Goal: Information Seeking & Learning: Learn about a topic

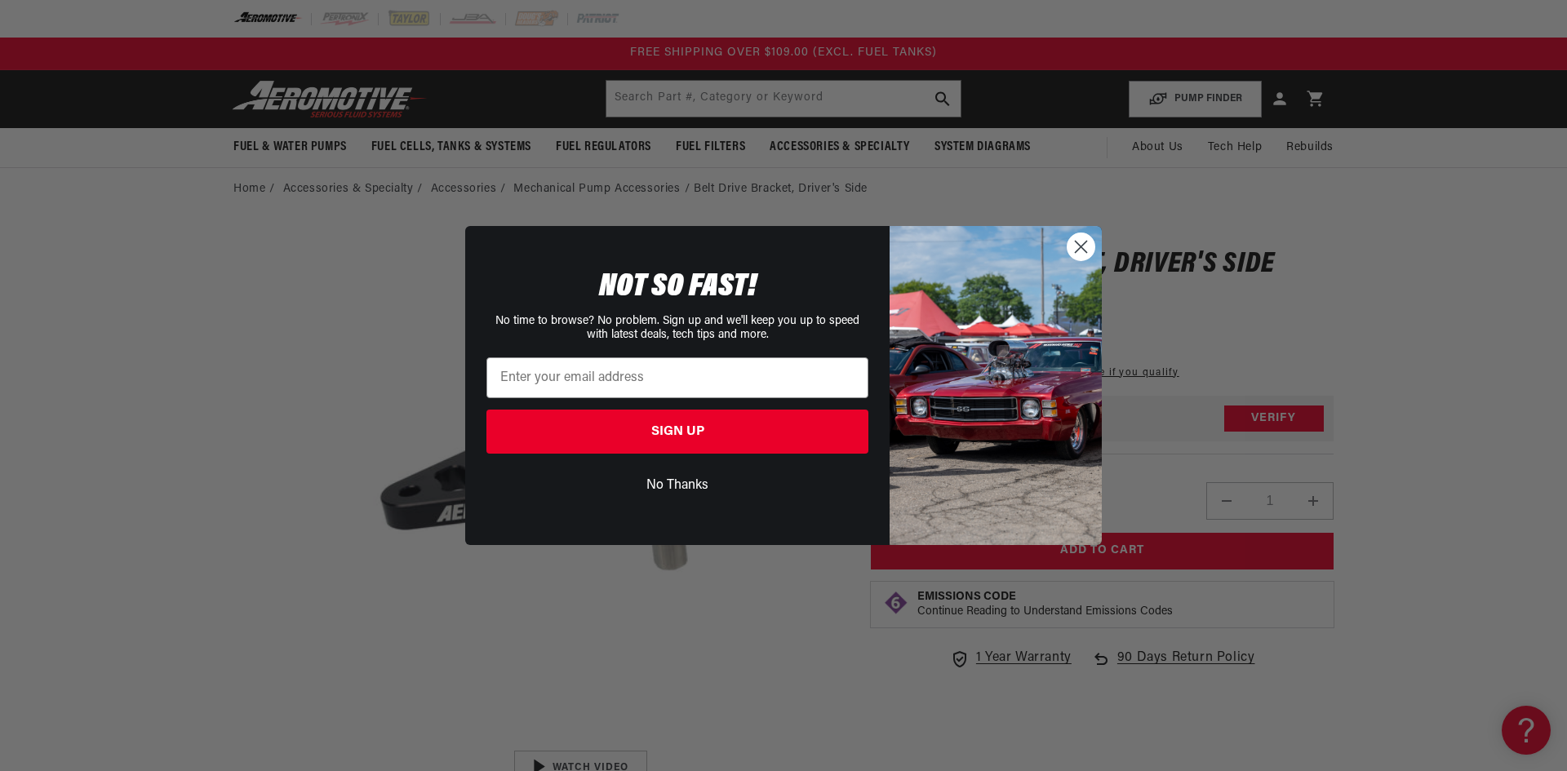
click at [1071, 242] on circle "Close dialog" at bounding box center [1080, 246] width 27 height 27
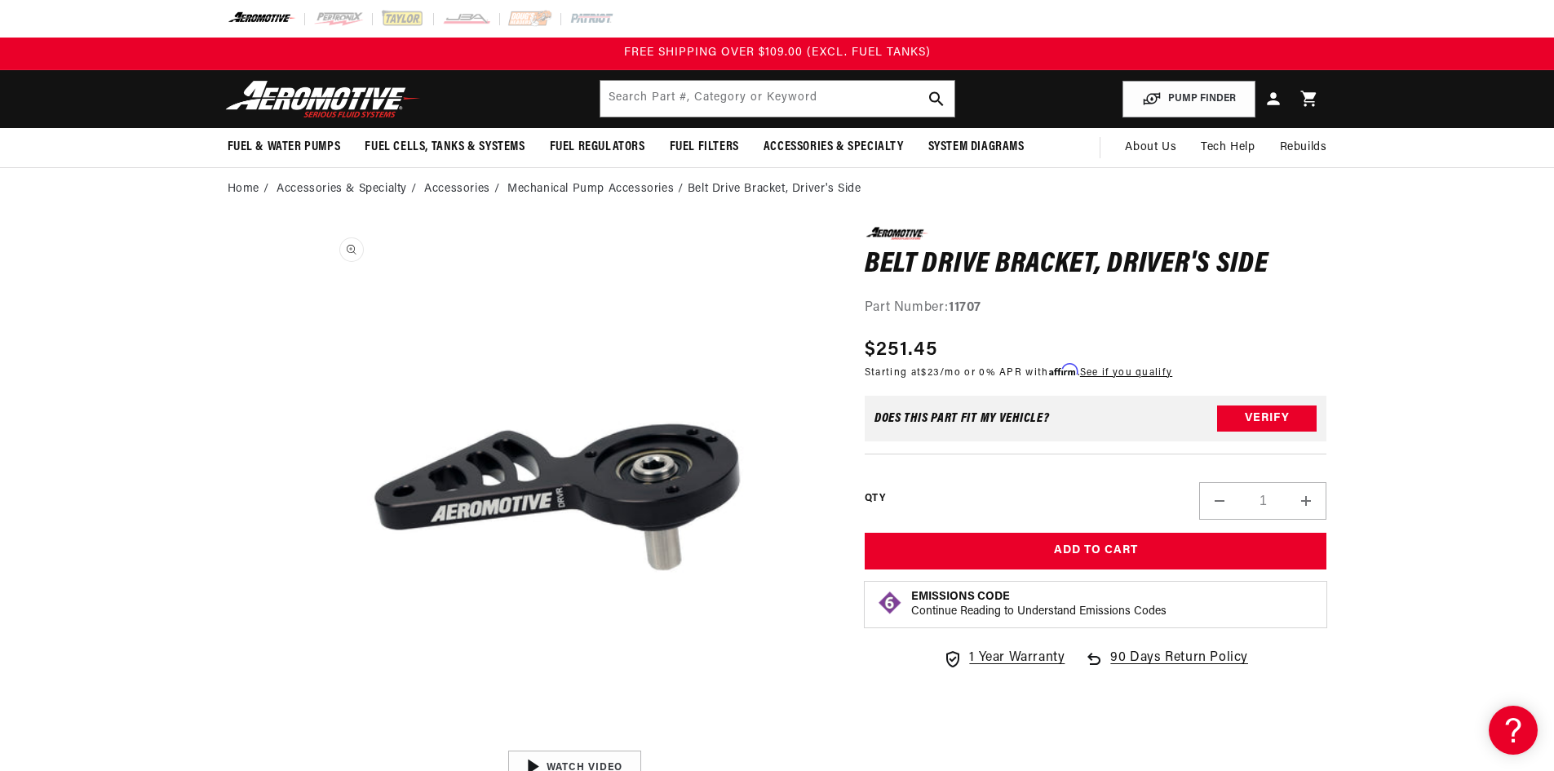
scroll to position [1, 0]
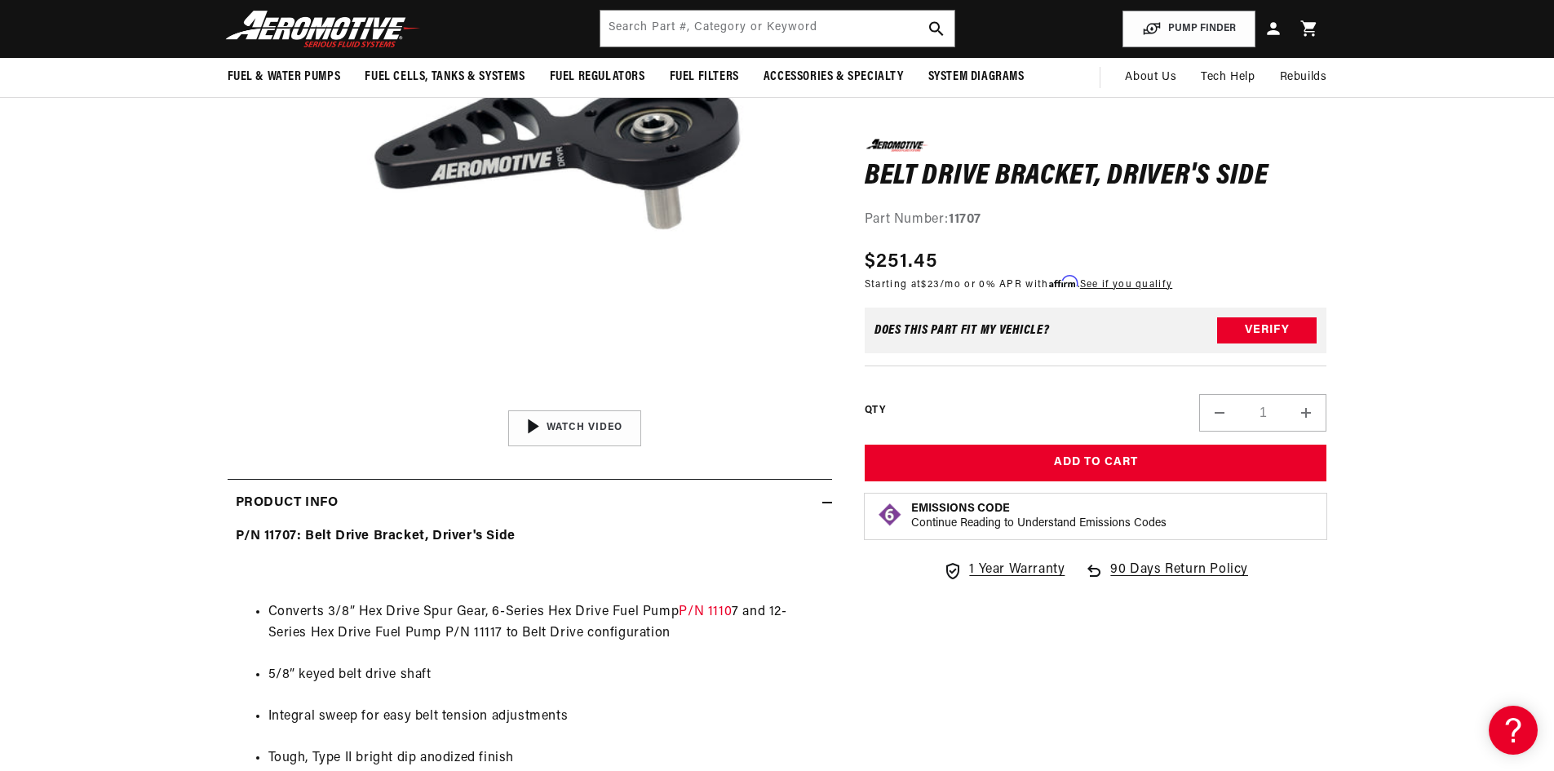
scroll to position [82, 0]
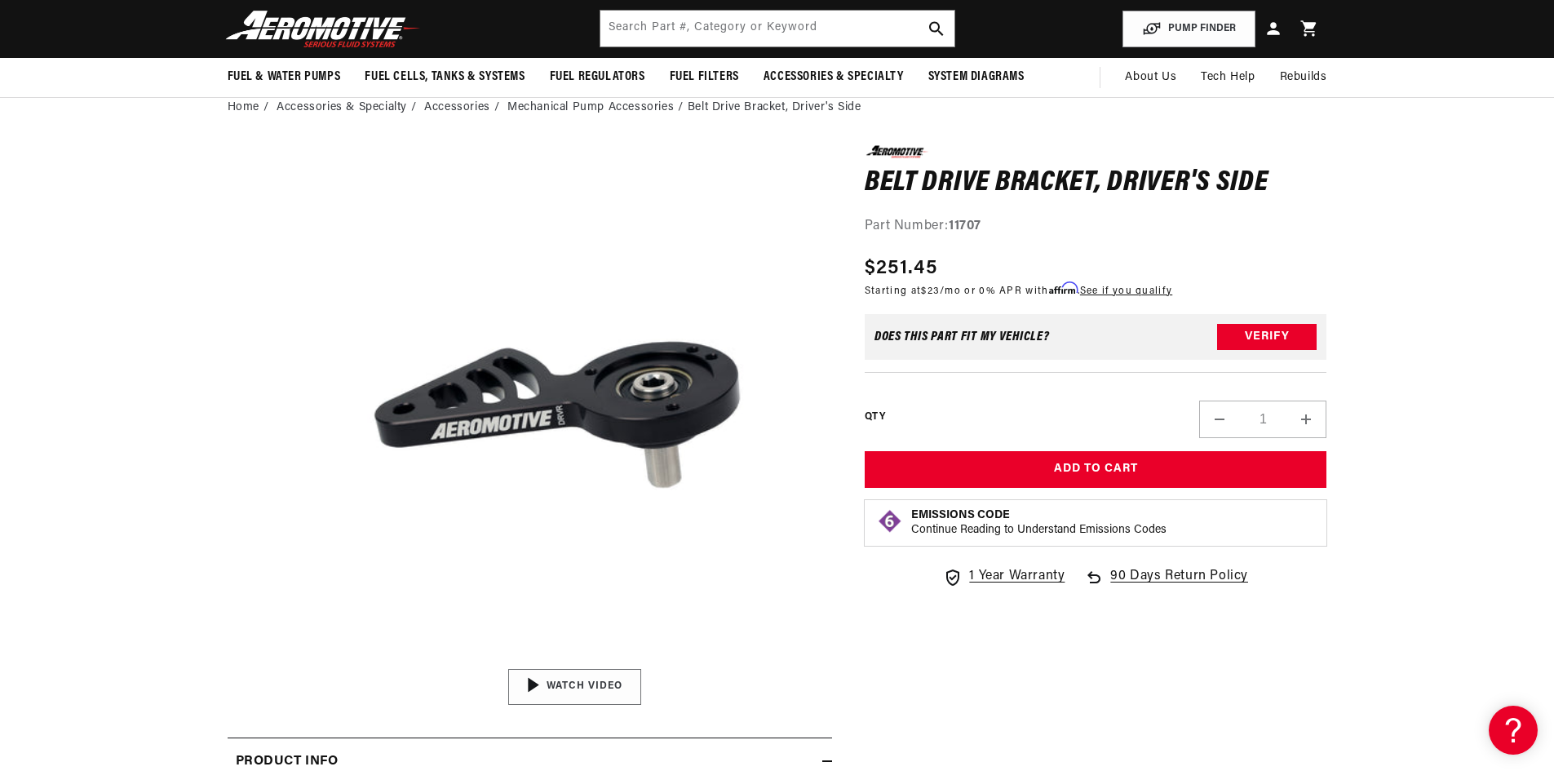
click at [549, 669] on img "Gallery Viewer" at bounding box center [574, 687] width 247 height 139
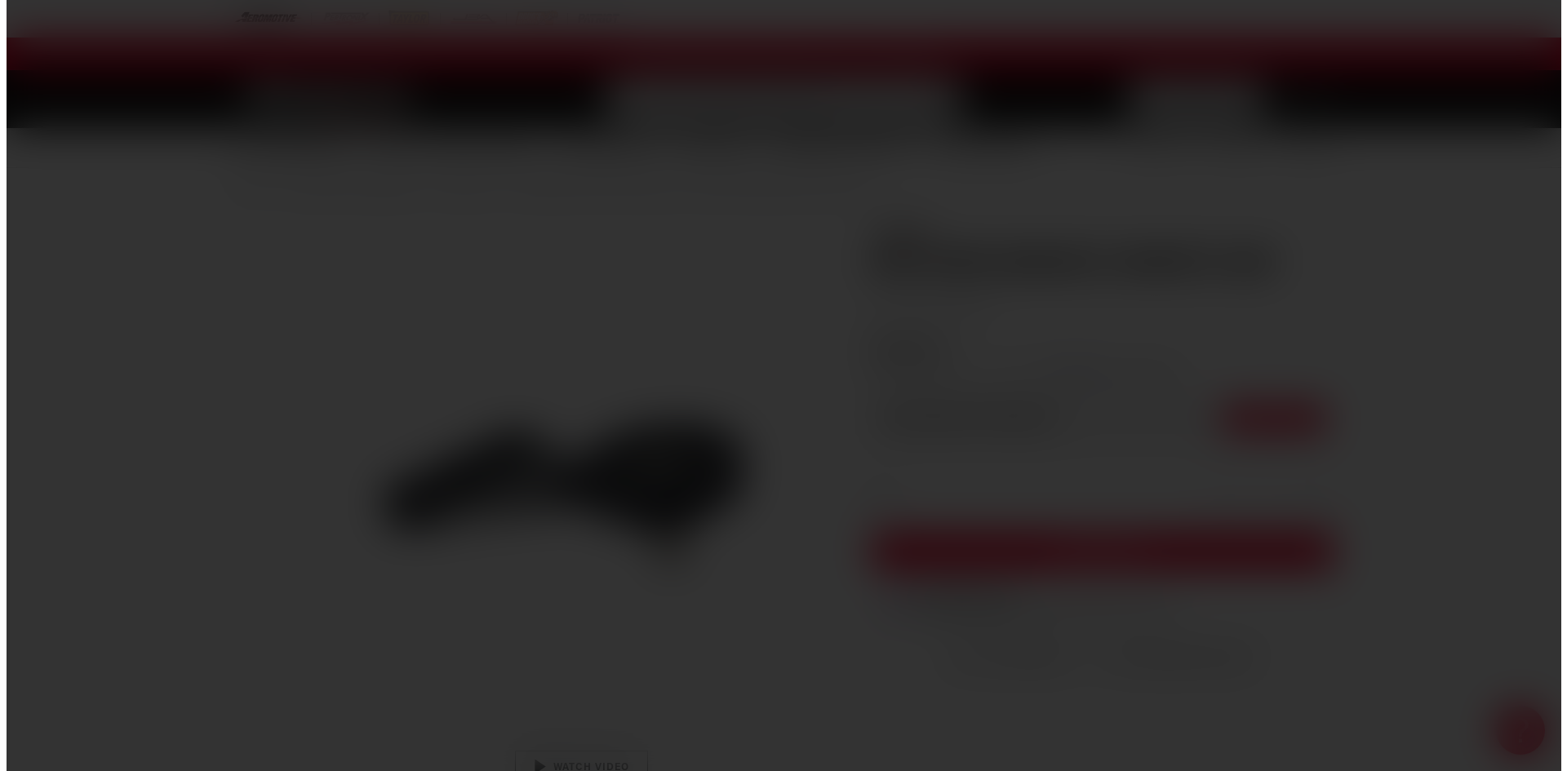
scroll to position [0, 0]
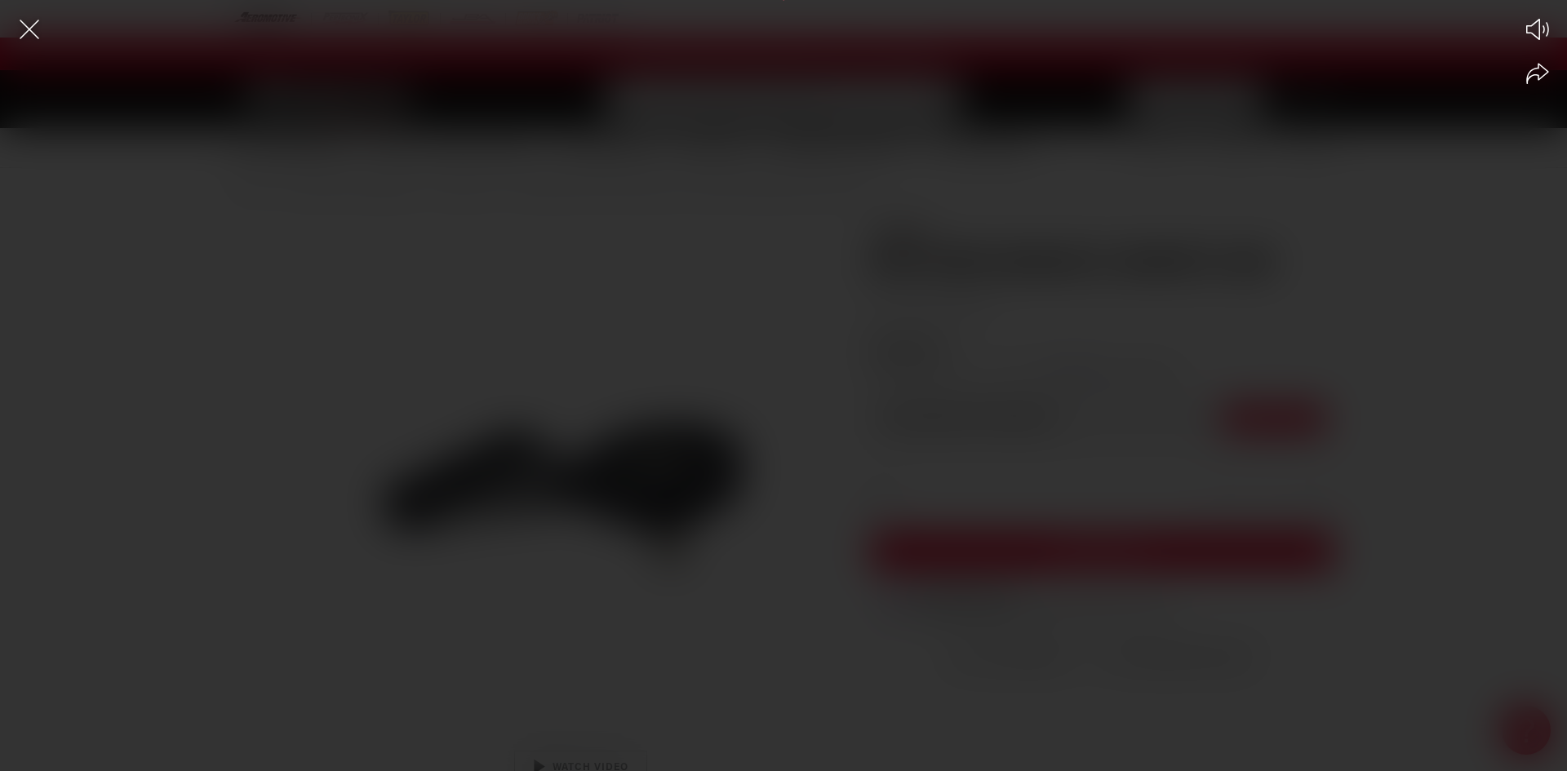
click at [17, 8] on div "Play Mute Share" at bounding box center [783, 385] width 1567 height 771
click at [18, 25] on icon "Close the video player" at bounding box center [29, 29] width 36 height 36
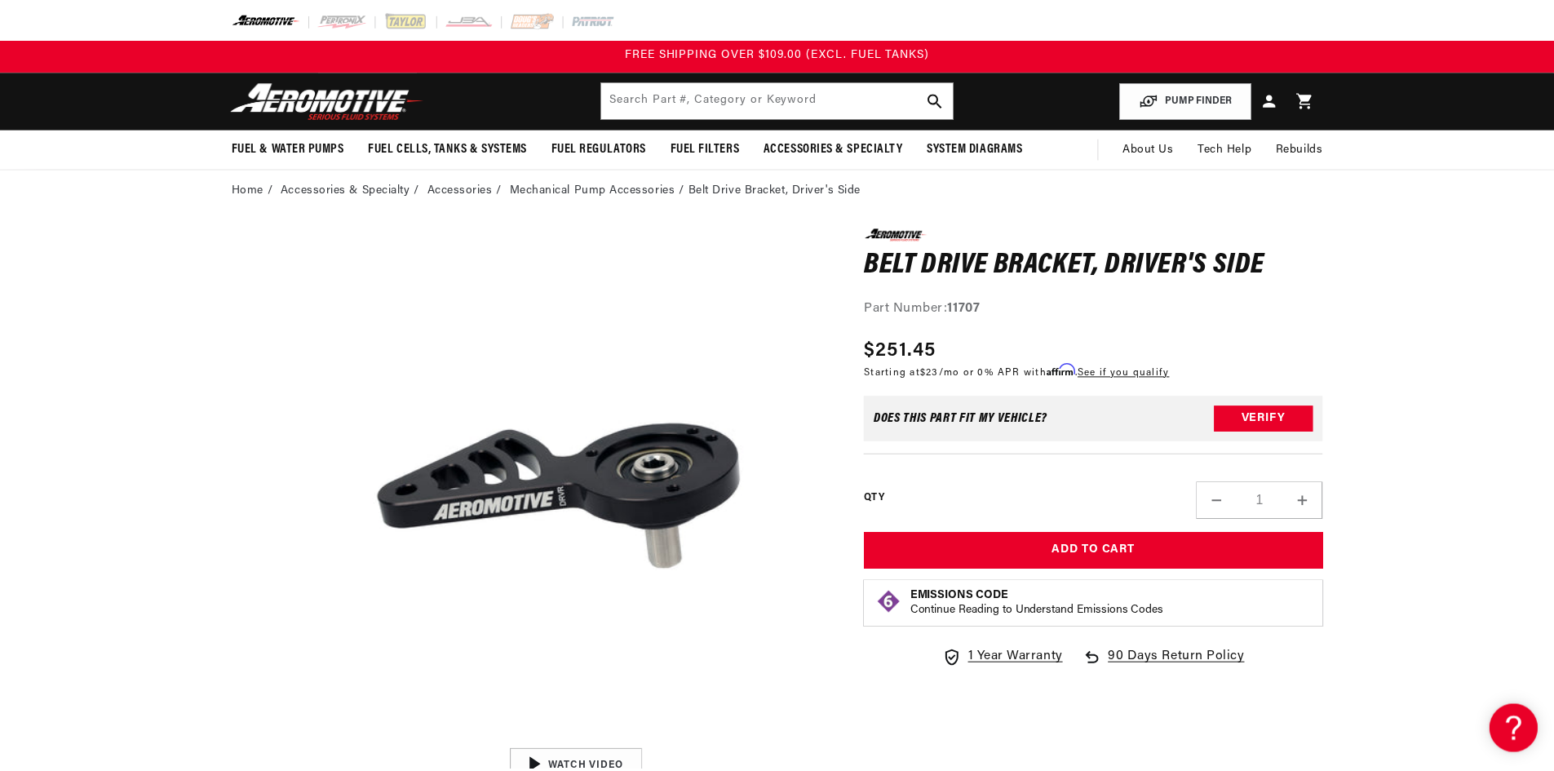
scroll to position [86, 0]
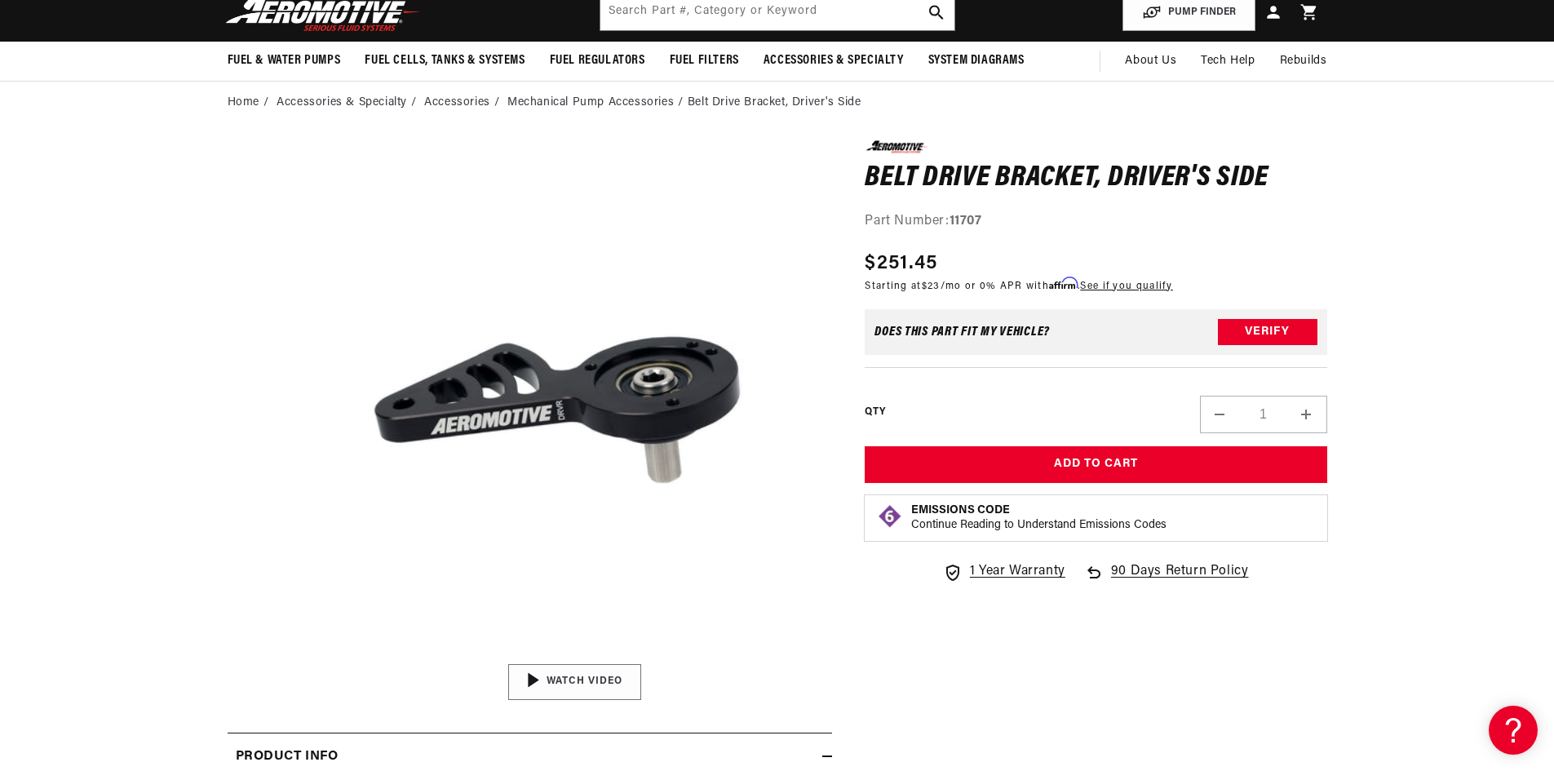
click at [569, 677] on img "Gallery Viewer" at bounding box center [574, 682] width 247 height 139
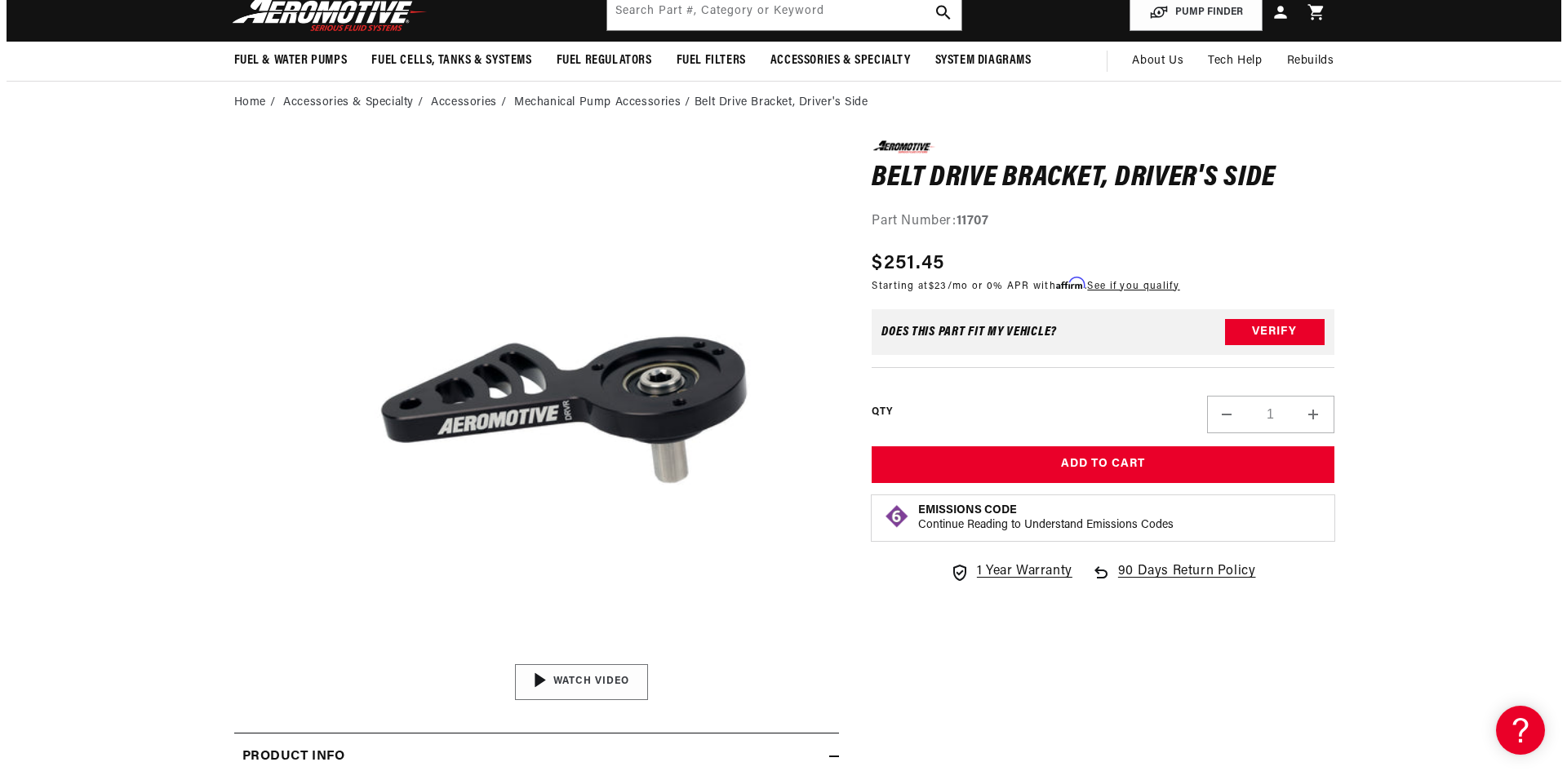
scroll to position [0, 0]
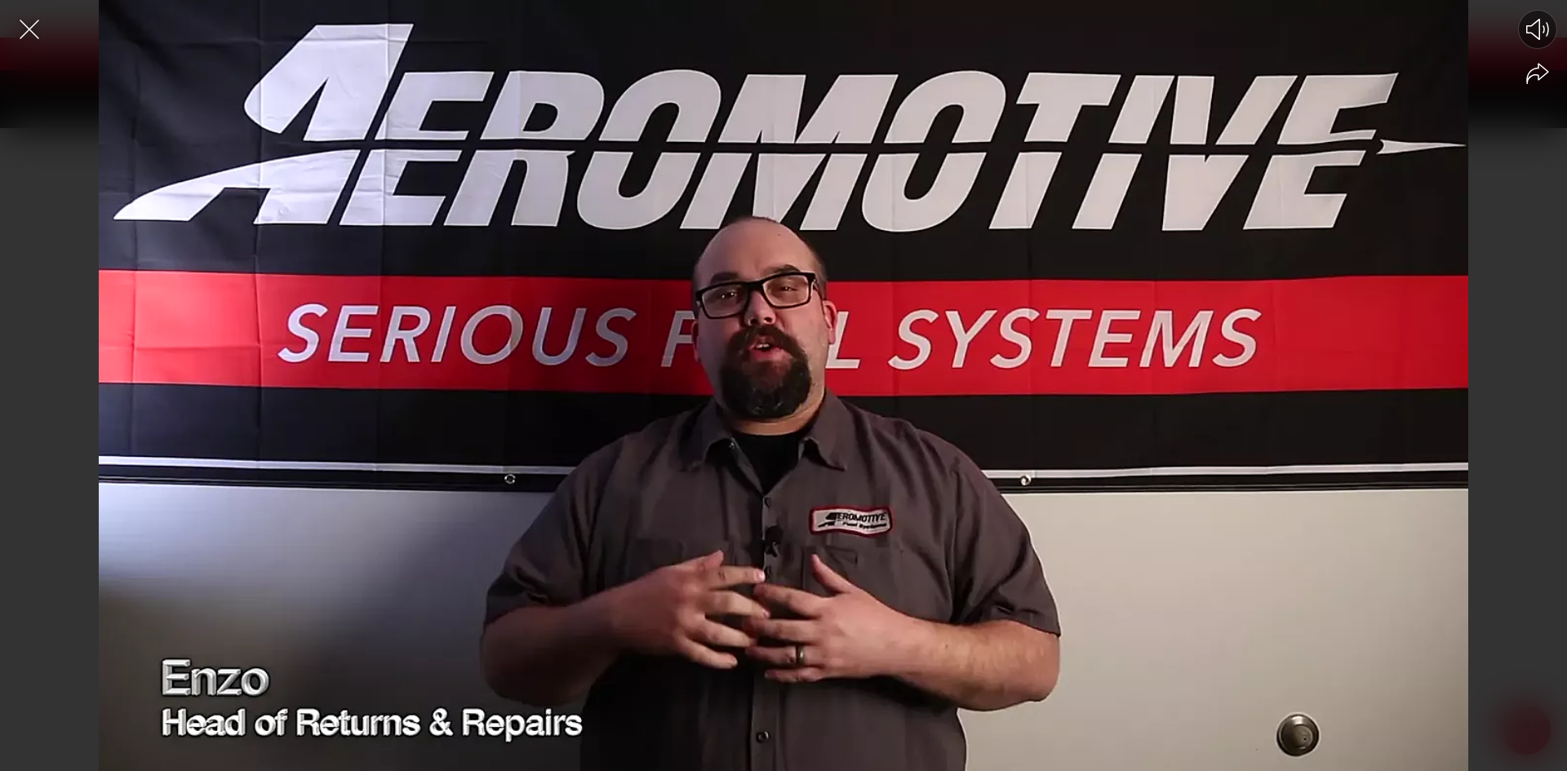
click at [1543, 24] on icon "Mute video" at bounding box center [1537, 29] width 23 height 21
click at [1543, 24] on icon "Unmute video" at bounding box center [1537, 29] width 24 height 24
click at [21, 31] on icon "Close the video player" at bounding box center [29, 29] width 36 height 36
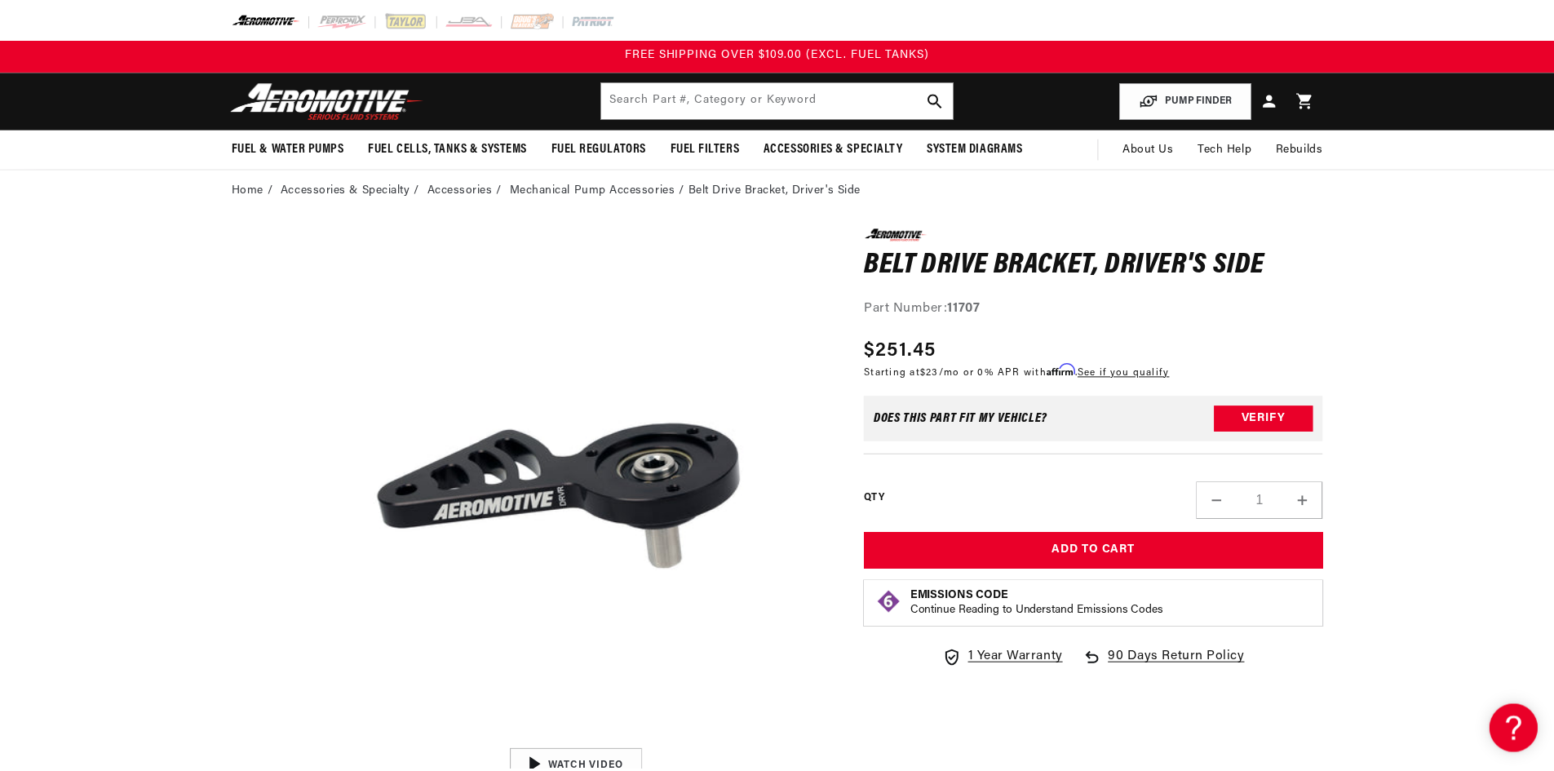
scroll to position [91, 0]
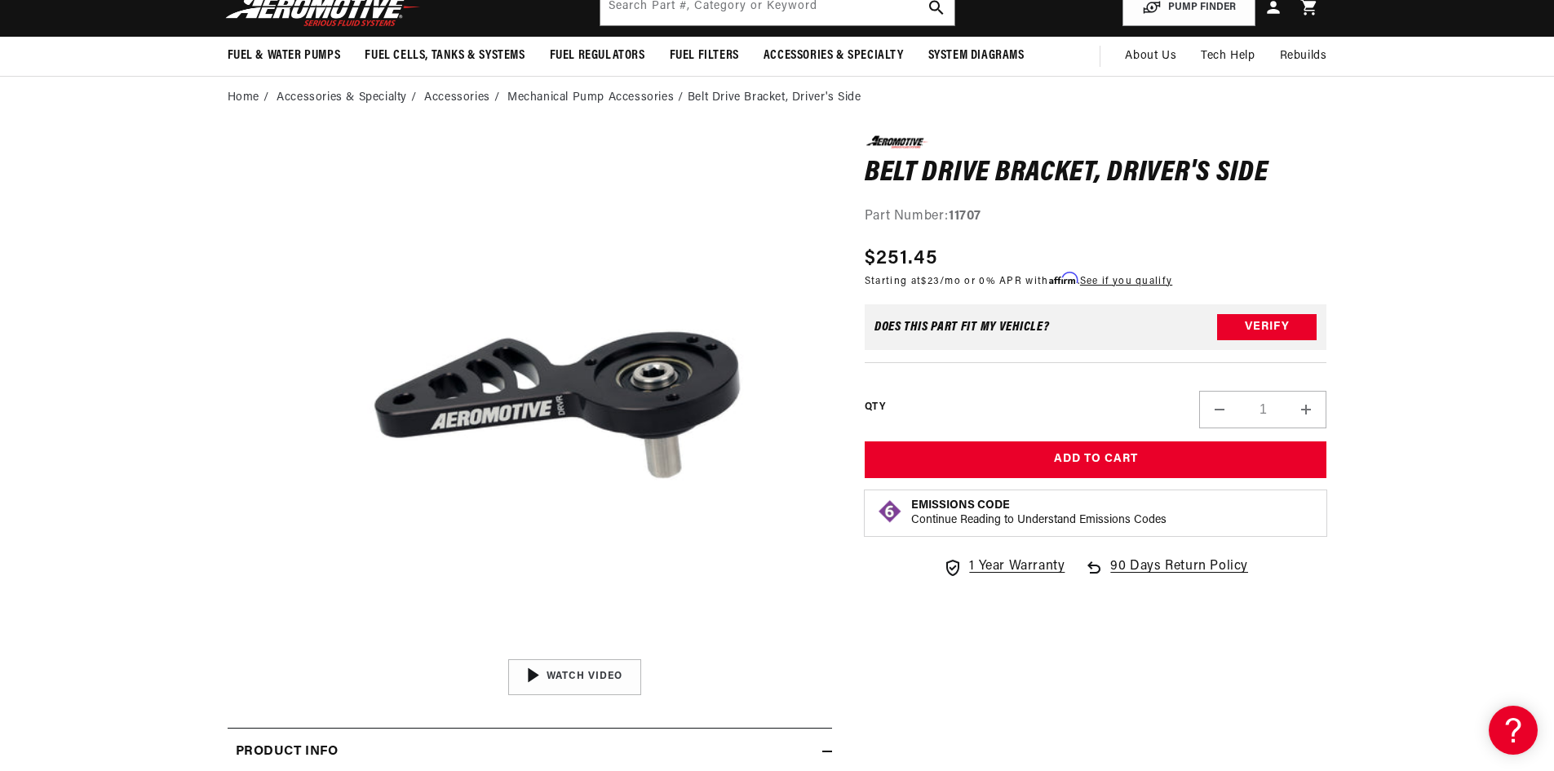
drag, startPoint x: 145, startPoint y: 535, endPoint x: 205, endPoint y: 508, distance: 65.7
click at [145, 535] on section "0.0 star rating Write a review Belt Drive Bracket, Driver's Side Belt Drive Bra…" at bounding box center [777, 763] width 1554 height 1288
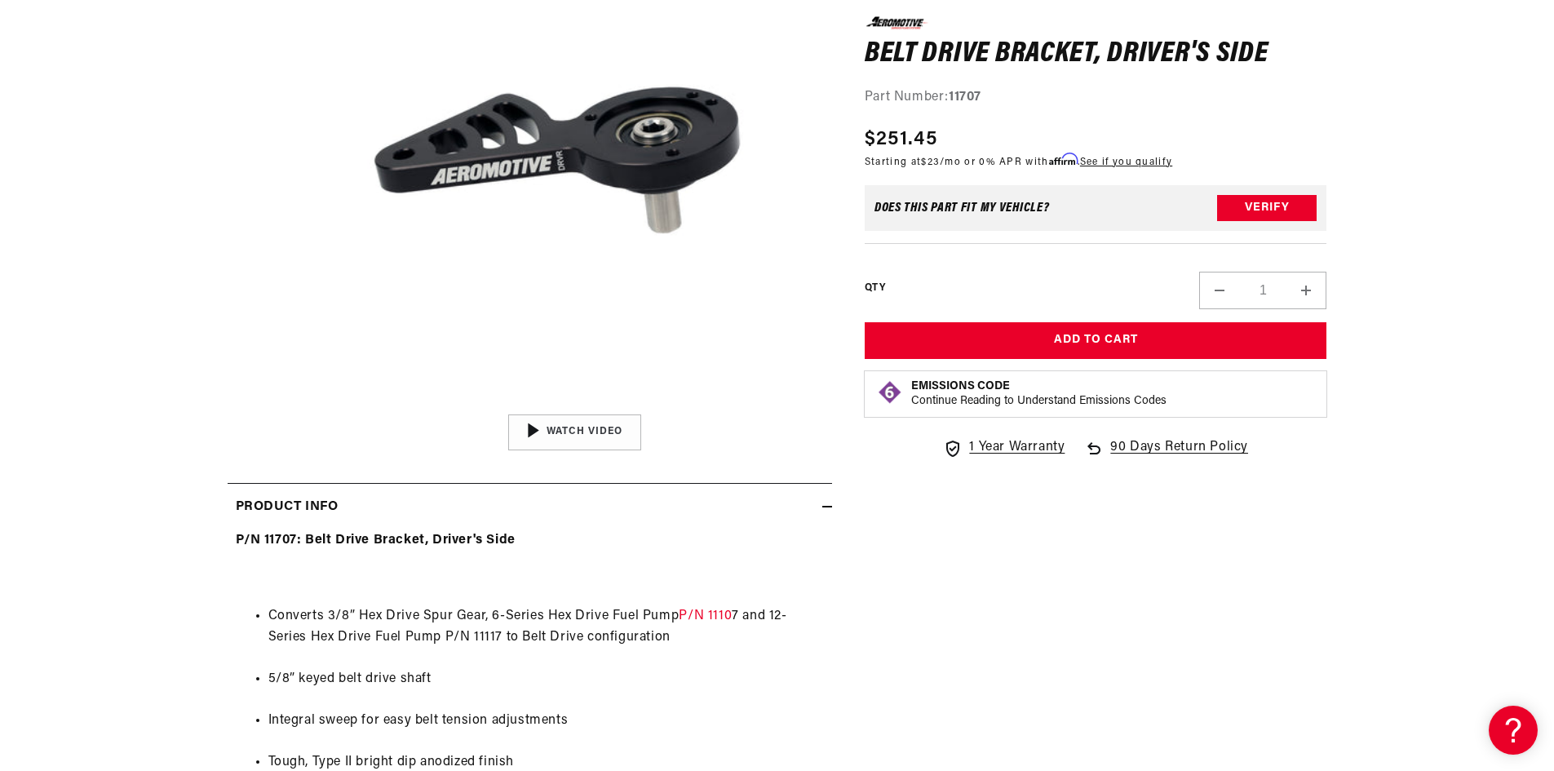
scroll to position [663, 0]
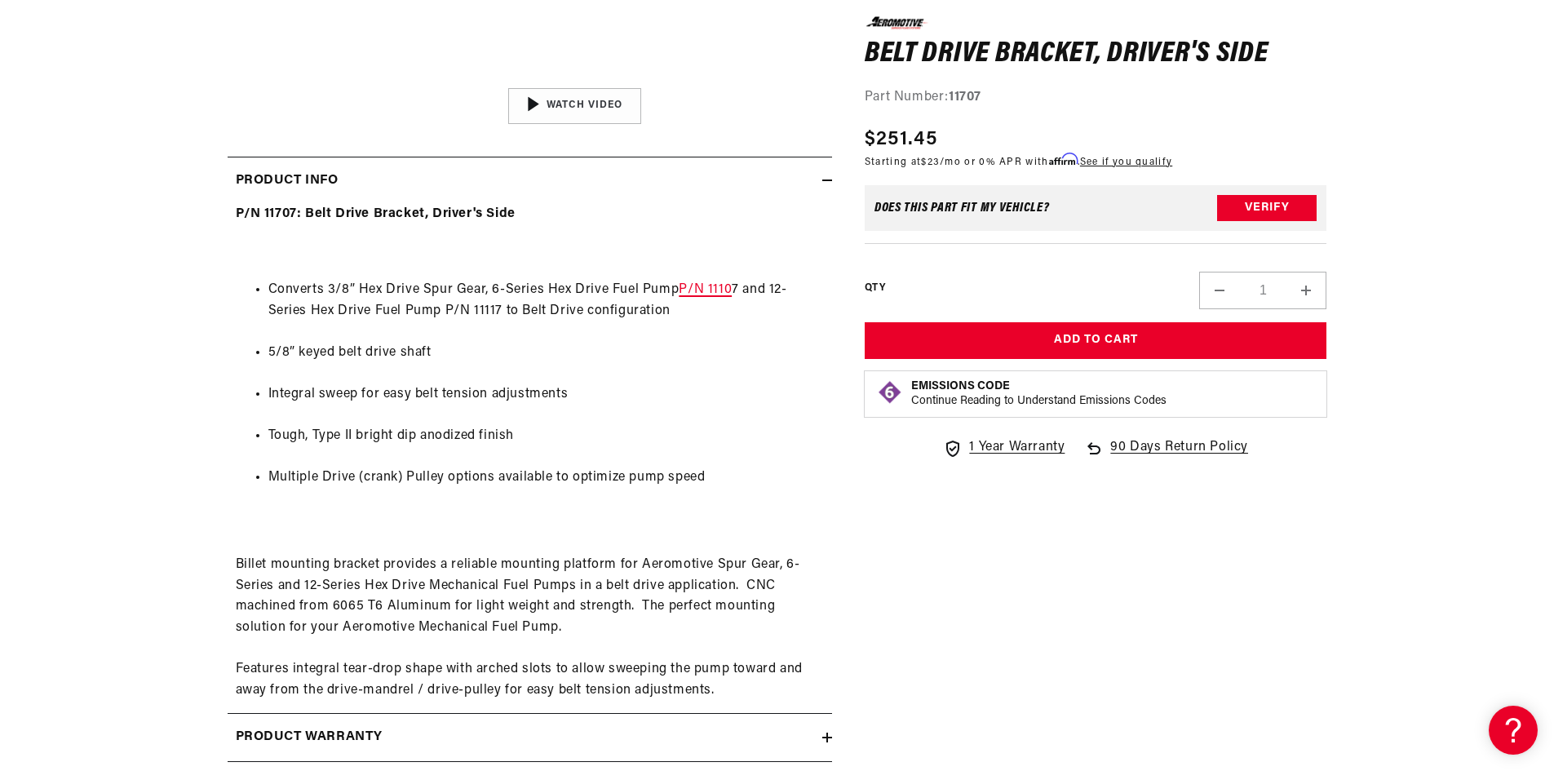
click at [710, 290] on span "P/N 1110" at bounding box center [705, 289] width 53 height 13
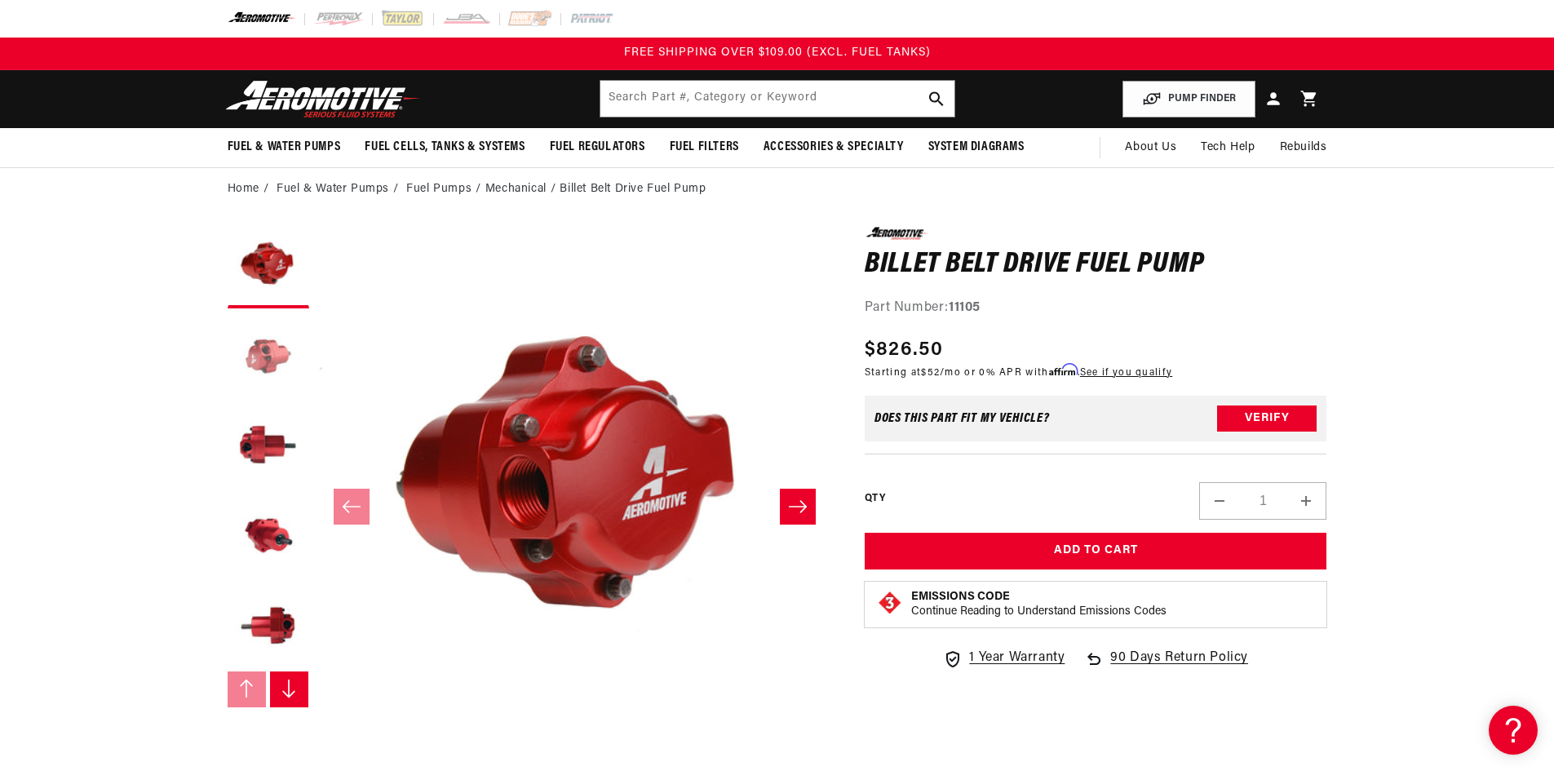
click at [266, 361] on button "Load image 2 in gallery view" at bounding box center [269, 358] width 82 height 82
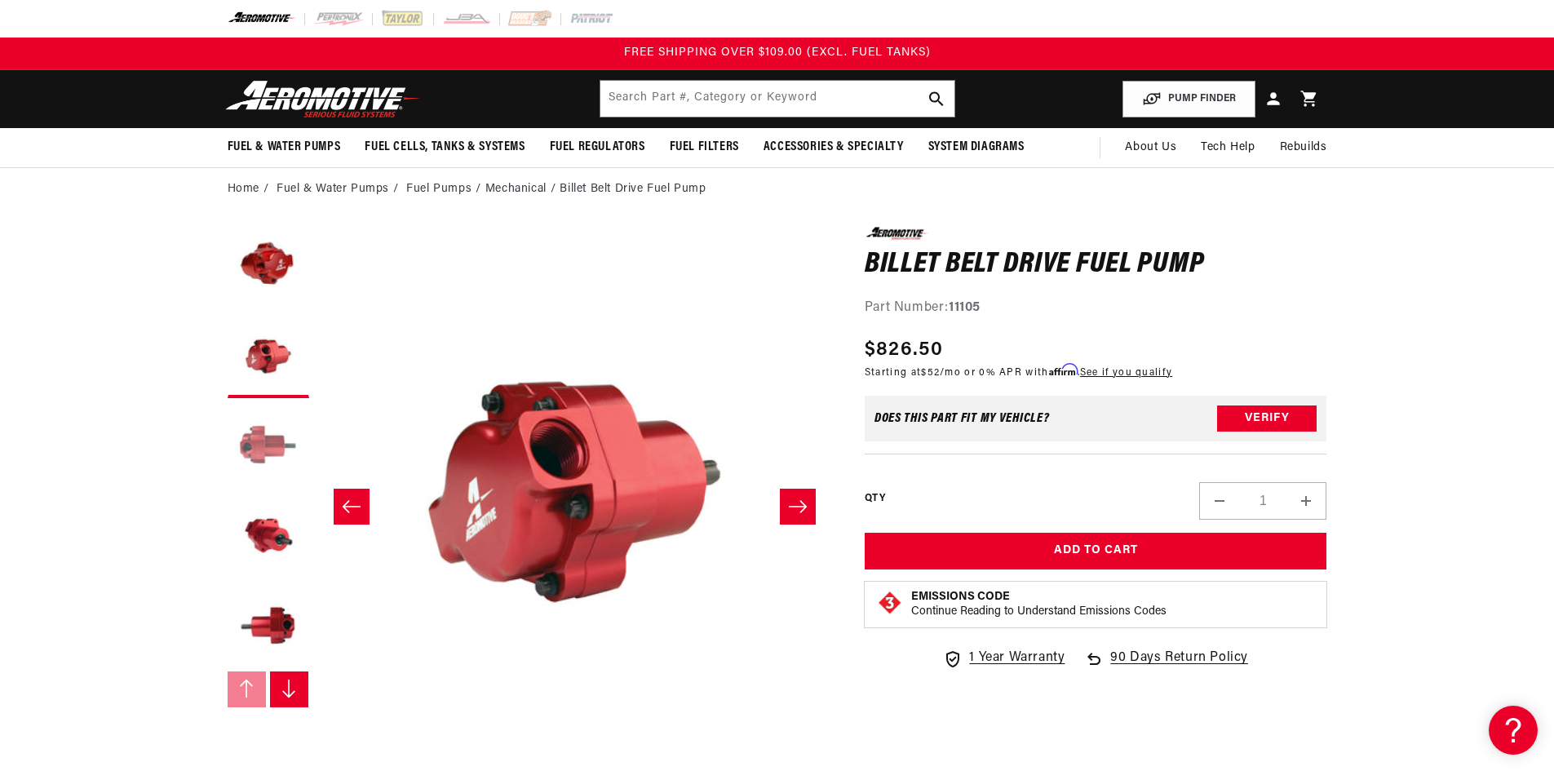
click at [270, 446] on button "Load image 3 in gallery view" at bounding box center [269, 447] width 82 height 82
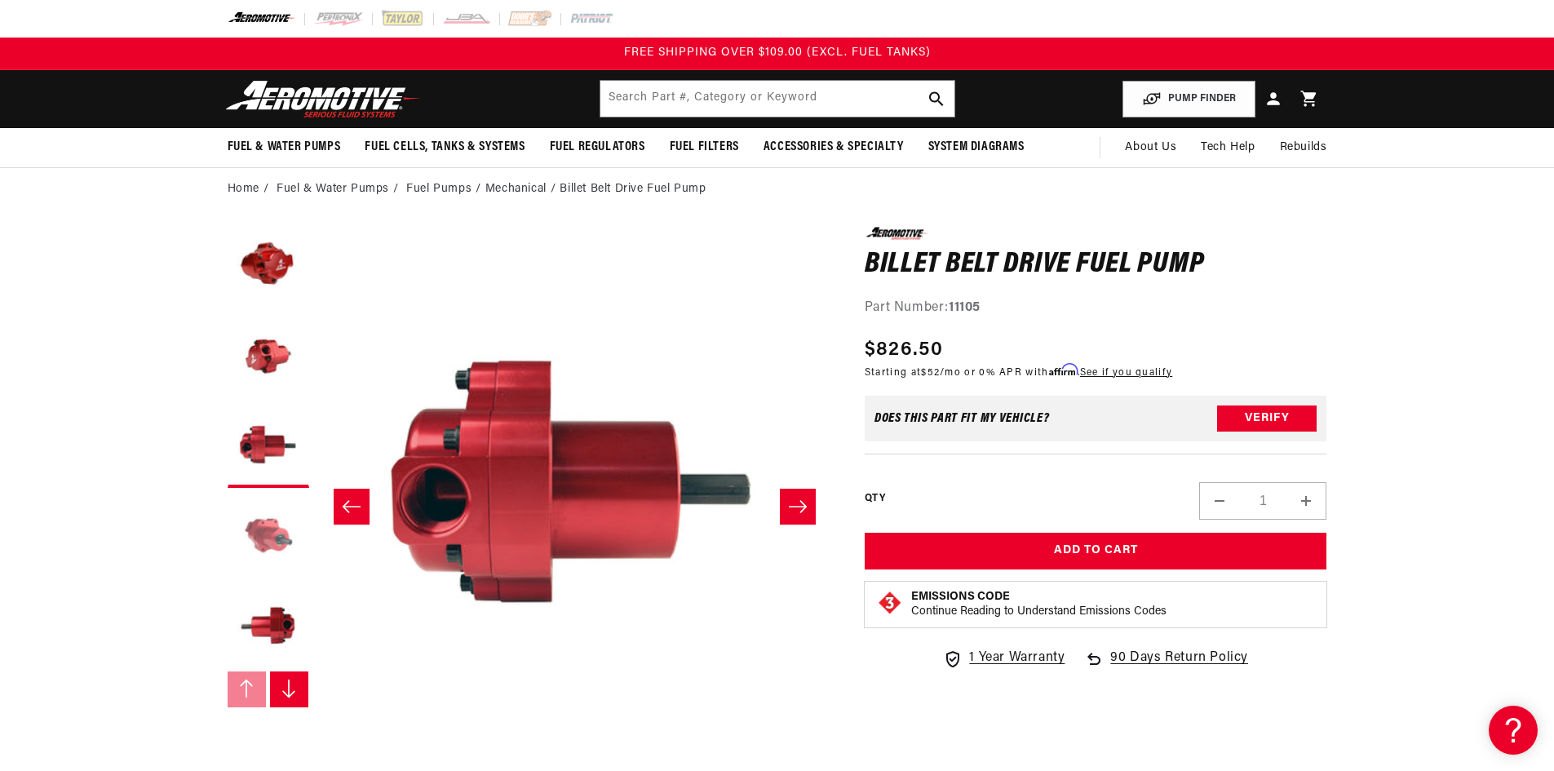
click at [270, 530] on button "Load image 4 in gallery view" at bounding box center [269, 537] width 82 height 82
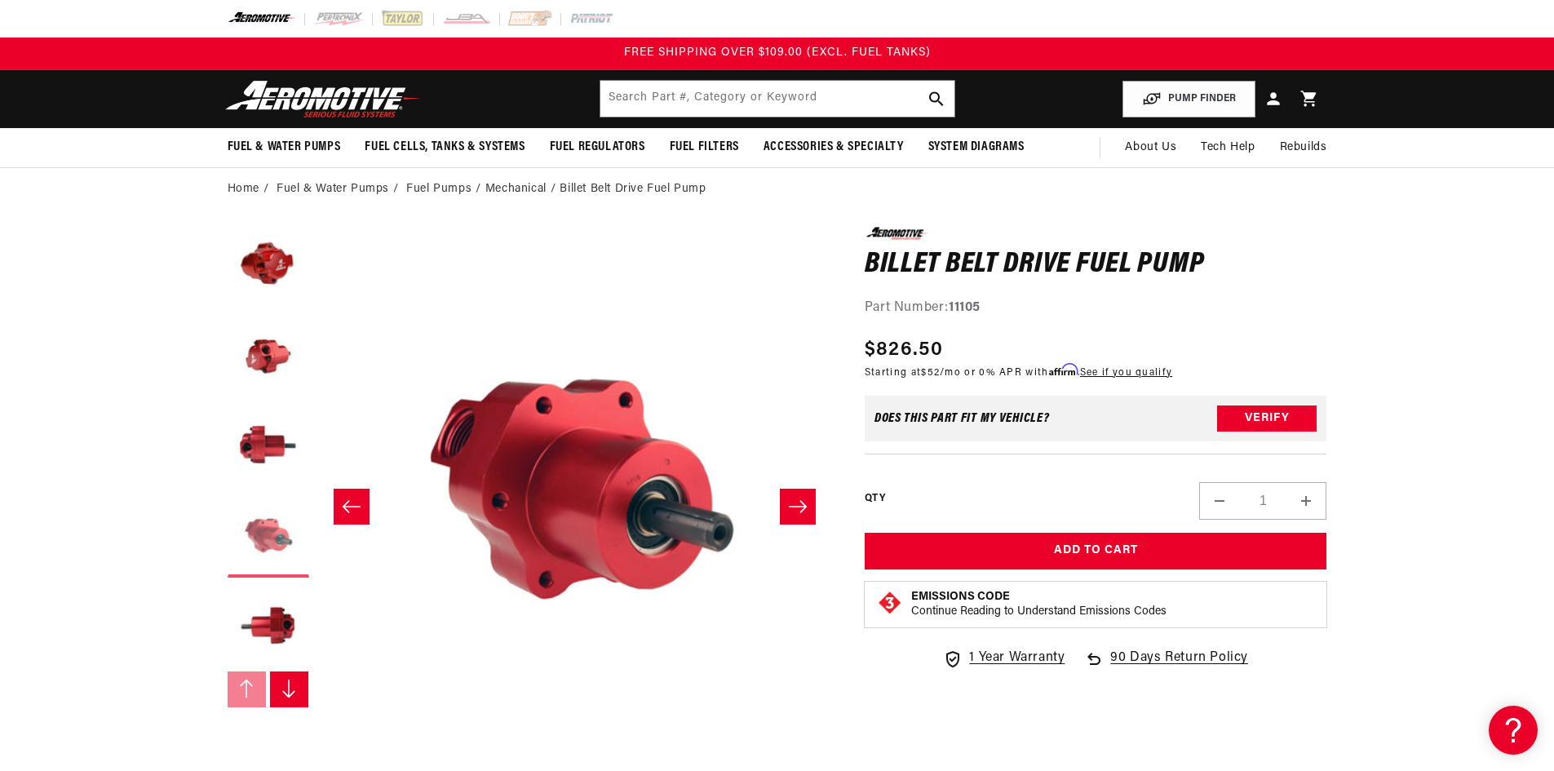
scroll to position [0, 1545]
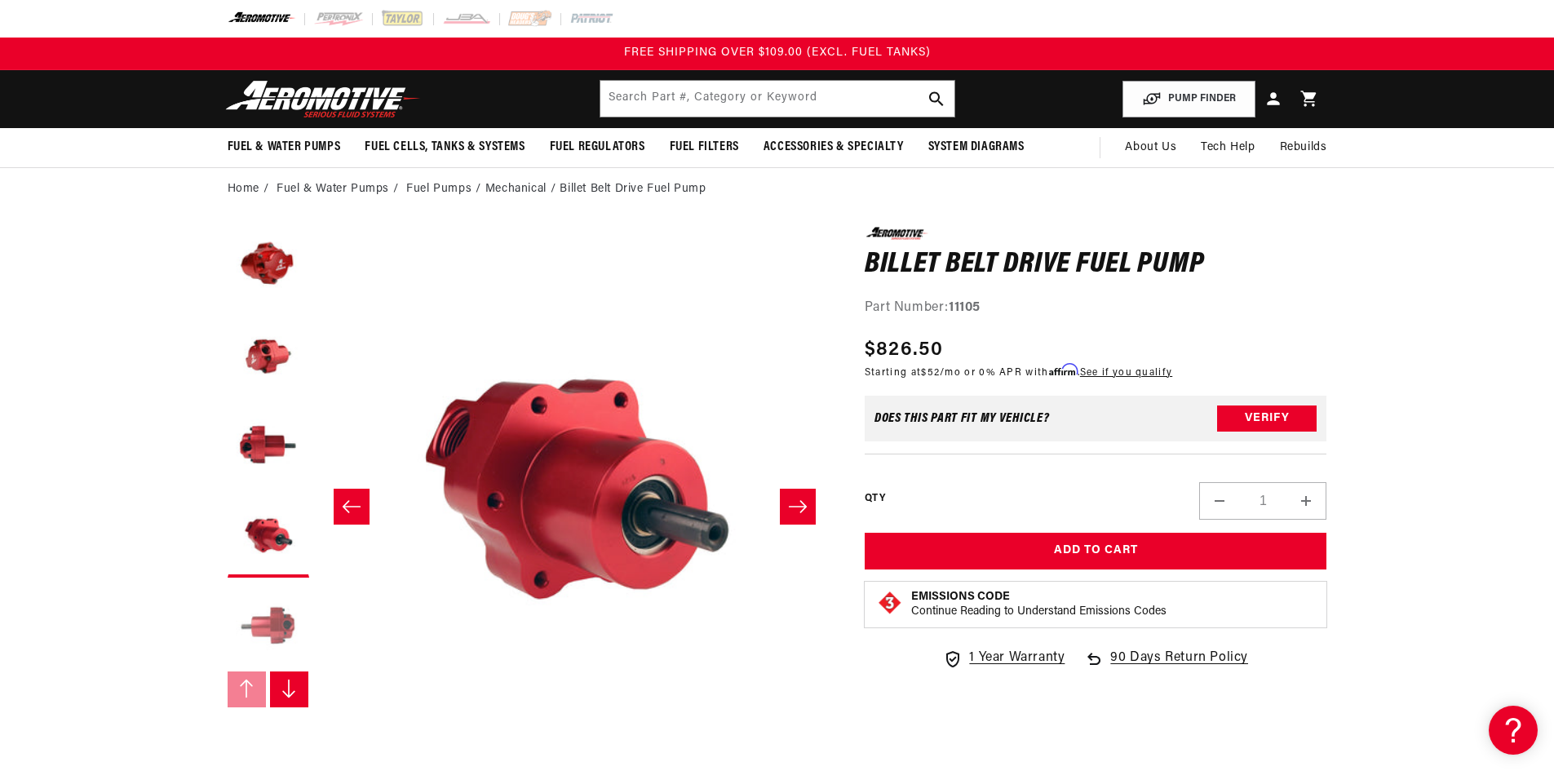
click at [262, 635] on button "Load image 5 in gallery view" at bounding box center [269, 627] width 82 height 82
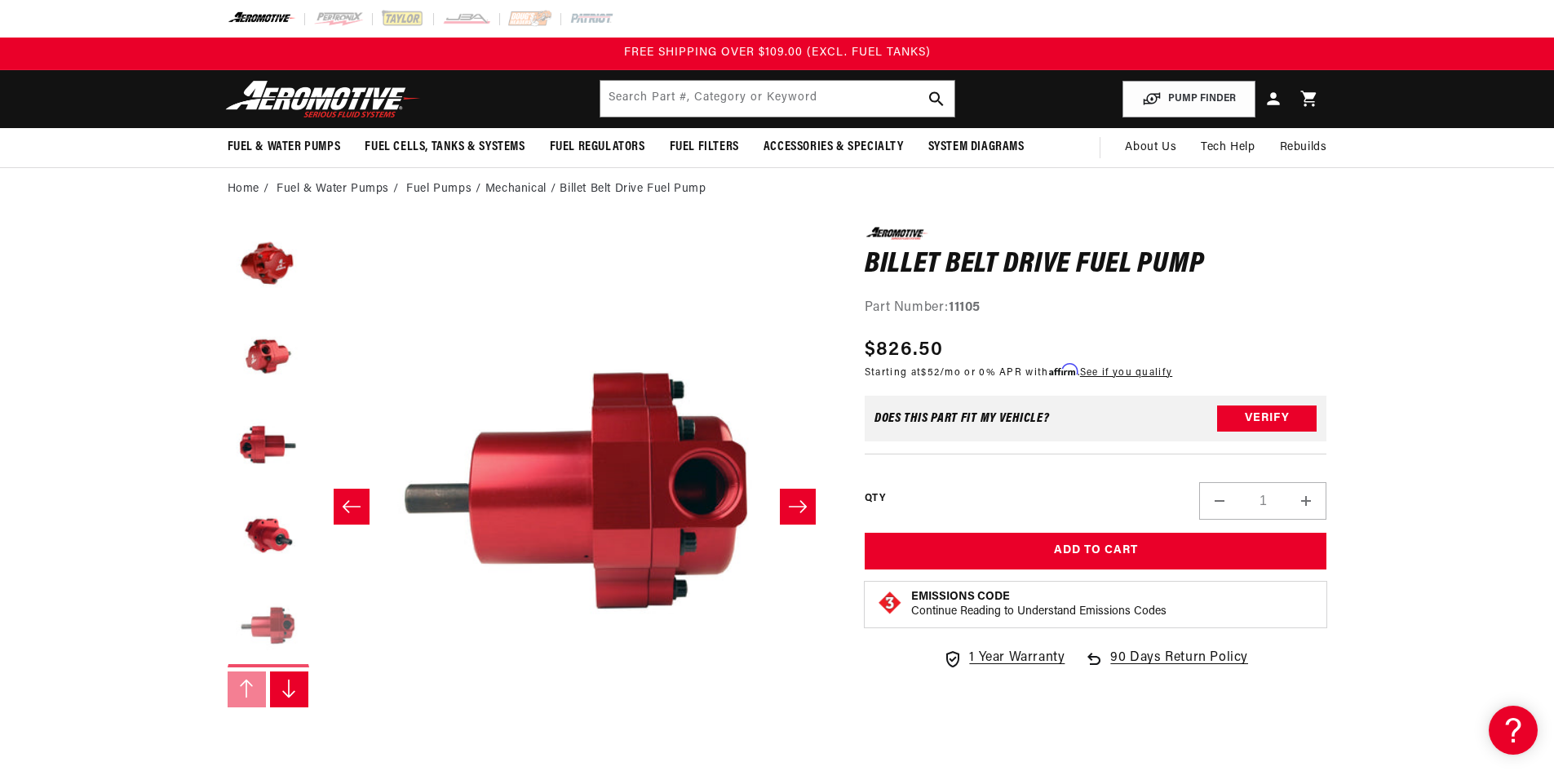
scroll to position [0, 2061]
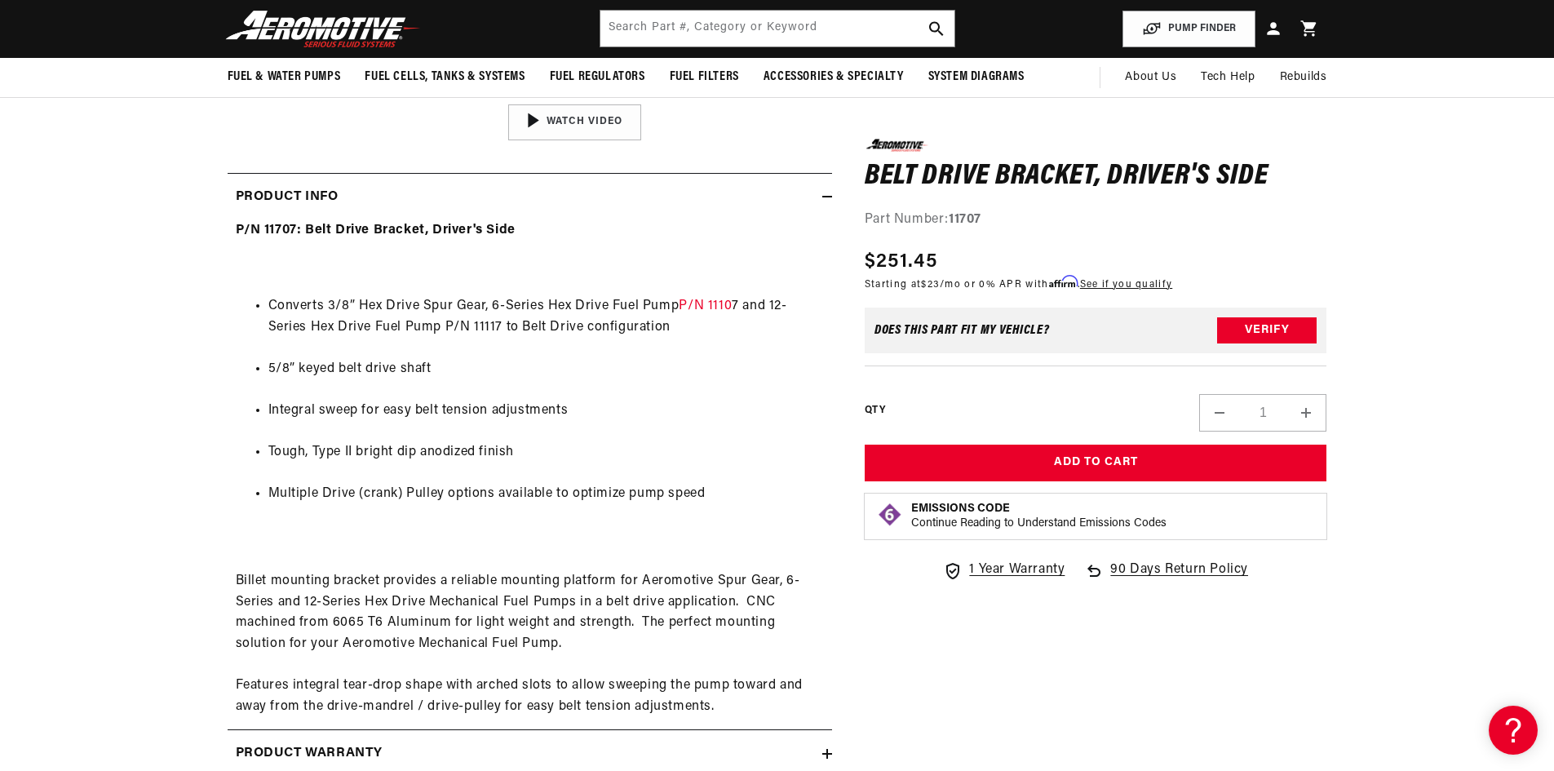
scroll to position [499, 0]
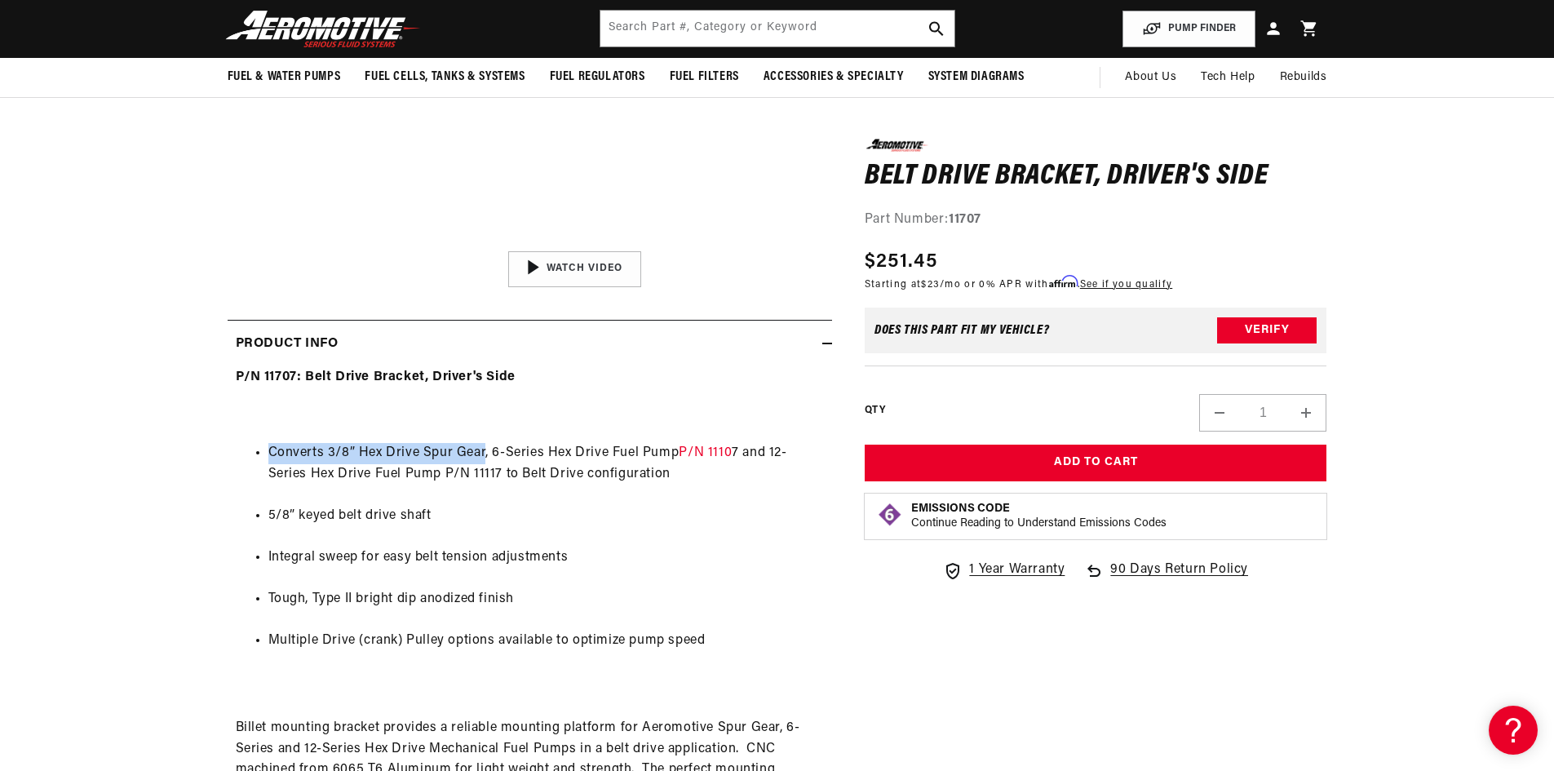
drag, startPoint x: 268, startPoint y: 450, endPoint x: 484, endPoint y: 444, distance: 215.5
click at [484, 444] on li "Converts 3/8” Hex Drive Spur Gear, 6-Series Hex Drive Fuel Pump P/N 1110 7 and …" at bounding box center [546, 464] width 556 height 42
copy span "Converts 3/8” Hex Drive Spur Gear"
